Goal: Book appointment/travel/reservation

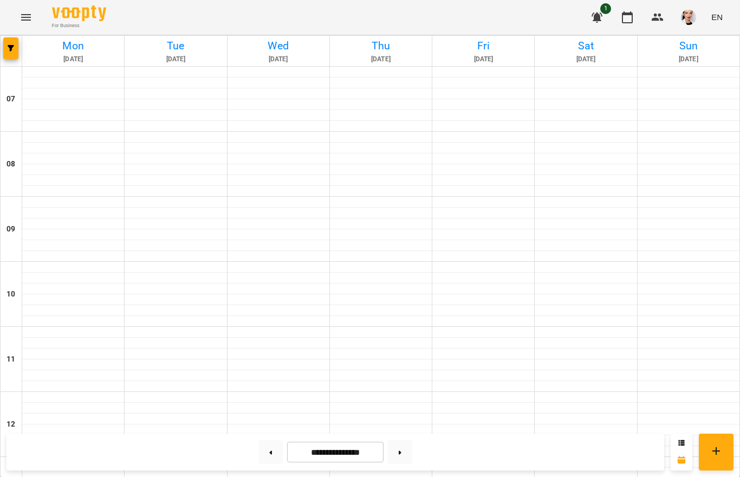
scroll to position [679, 0]
click at [406, 453] on button at bounding box center [400, 452] width 24 height 24
type input "**********"
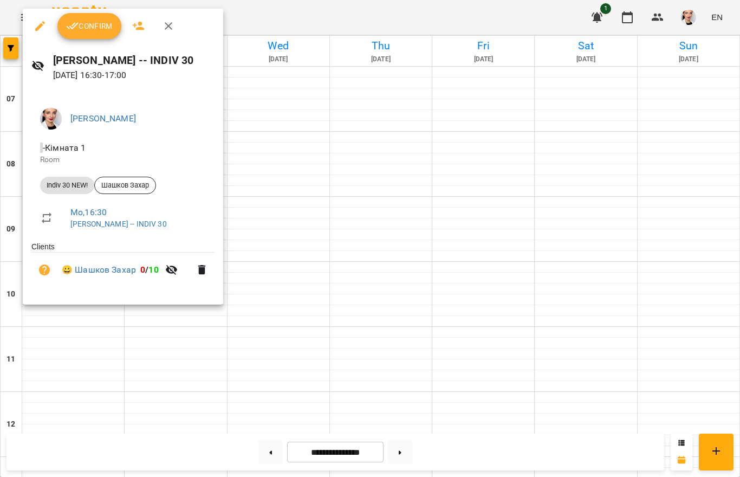
click at [81, 33] on button "Confirm" at bounding box center [89, 26] width 64 height 26
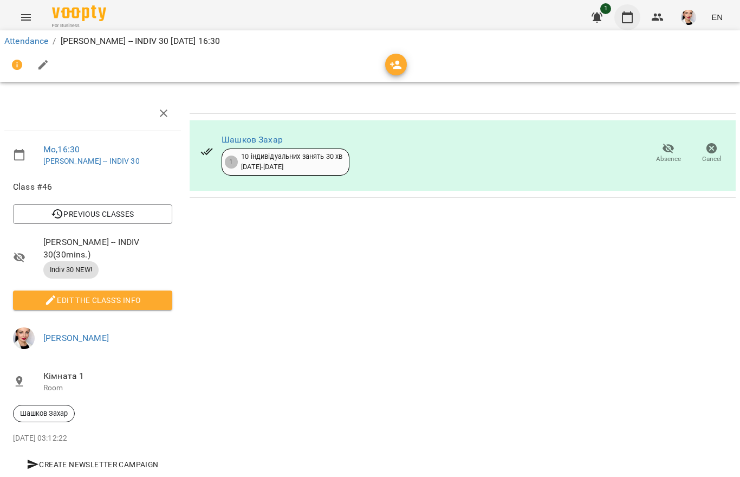
click at [633, 24] on button "button" at bounding box center [628, 17] width 26 height 26
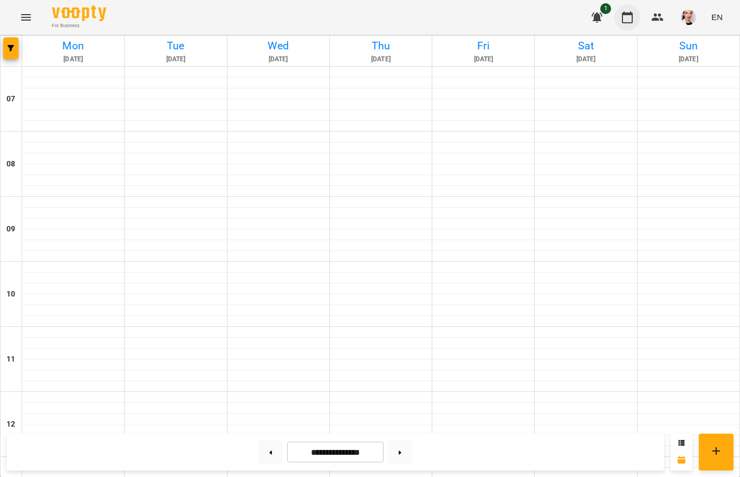
scroll to position [486, 0]
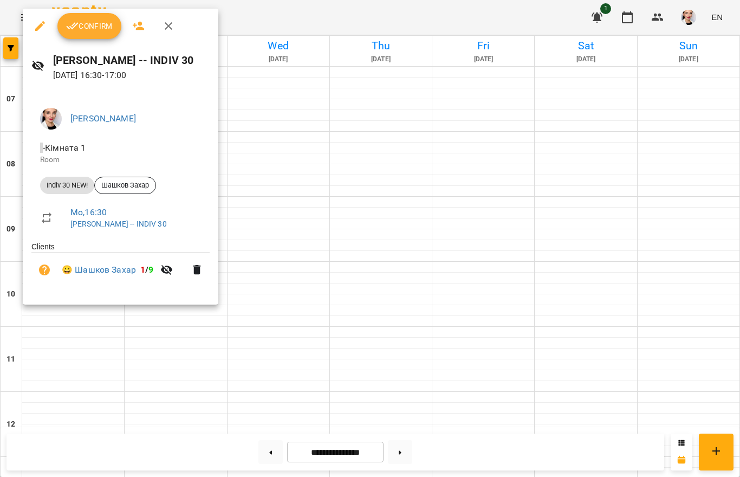
click at [81, 33] on button "Confirm" at bounding box center [89, 26] width 64 height 26
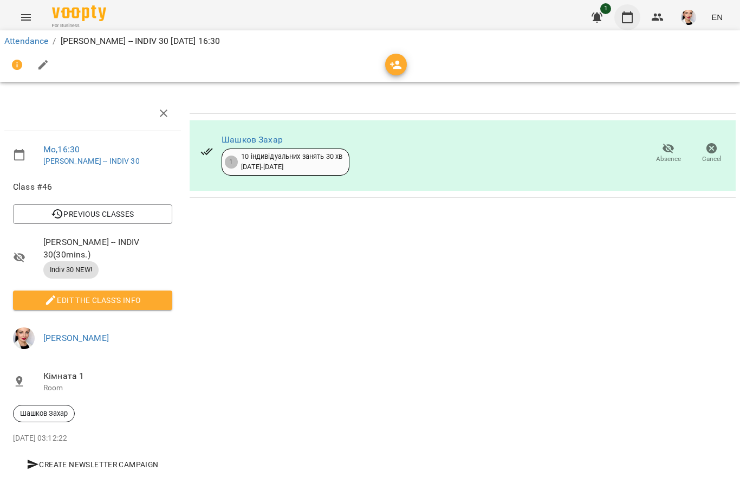
click at [640, 15] on button "button" at bounding box center [628, 17] width 26 height 26
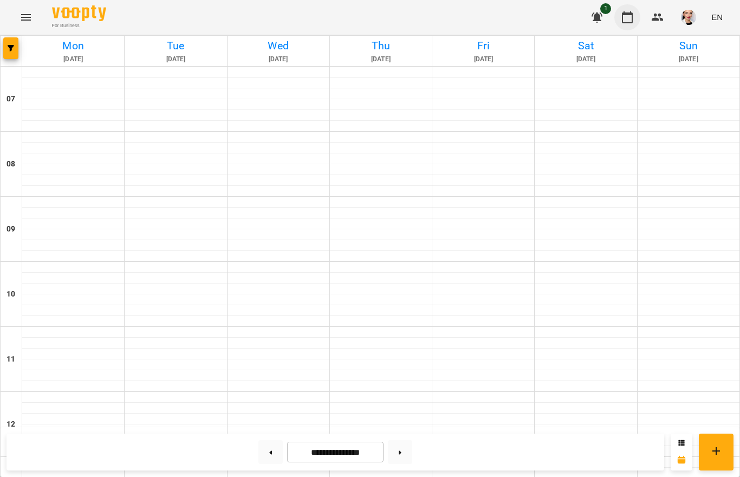
scroll to position [583, 0]
